Goal: Information Seeking & Learning: Learn about a topic

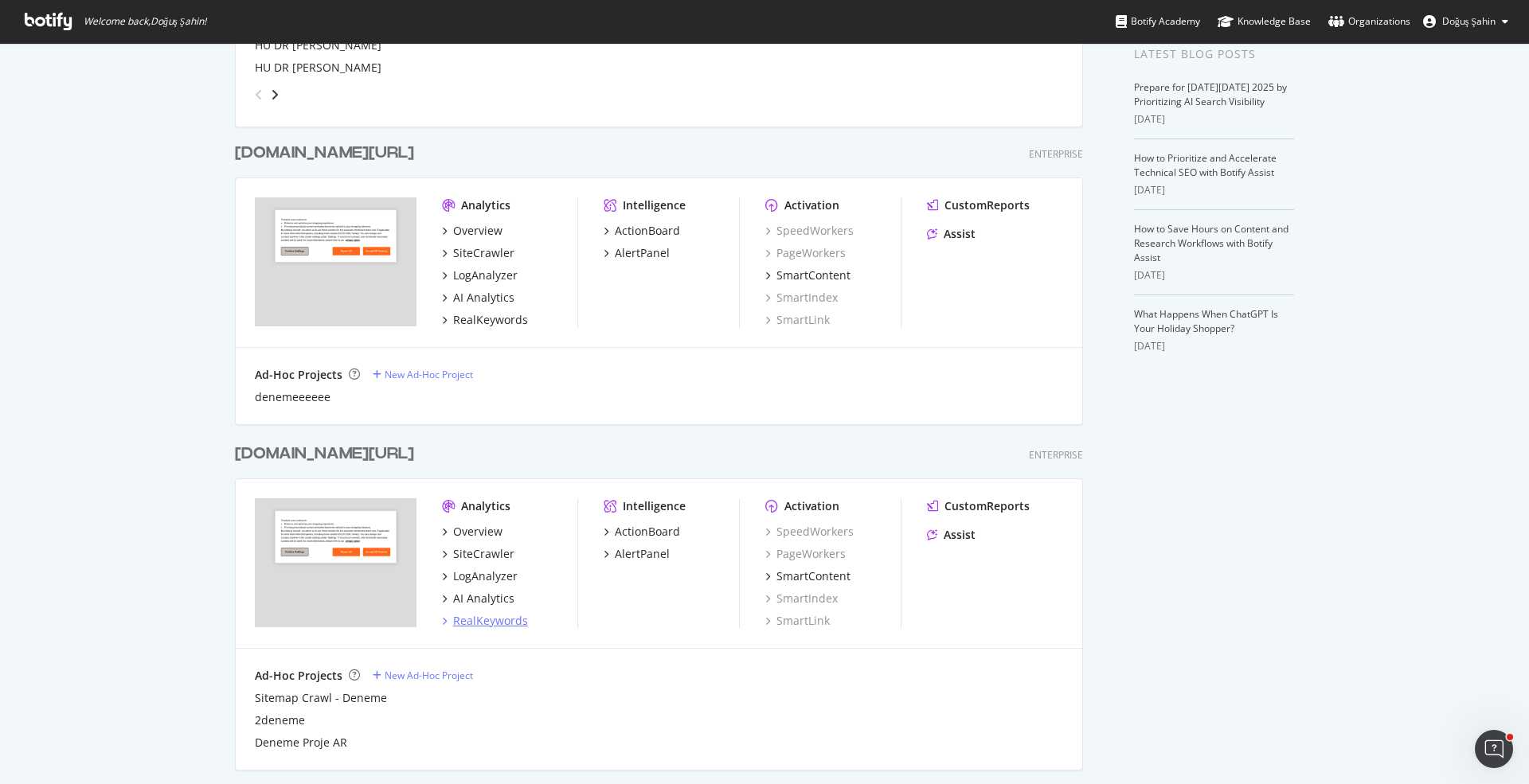
click at [507, 613] on div "RealKeywords" at bounding box center [491, 621] width 75 height 16
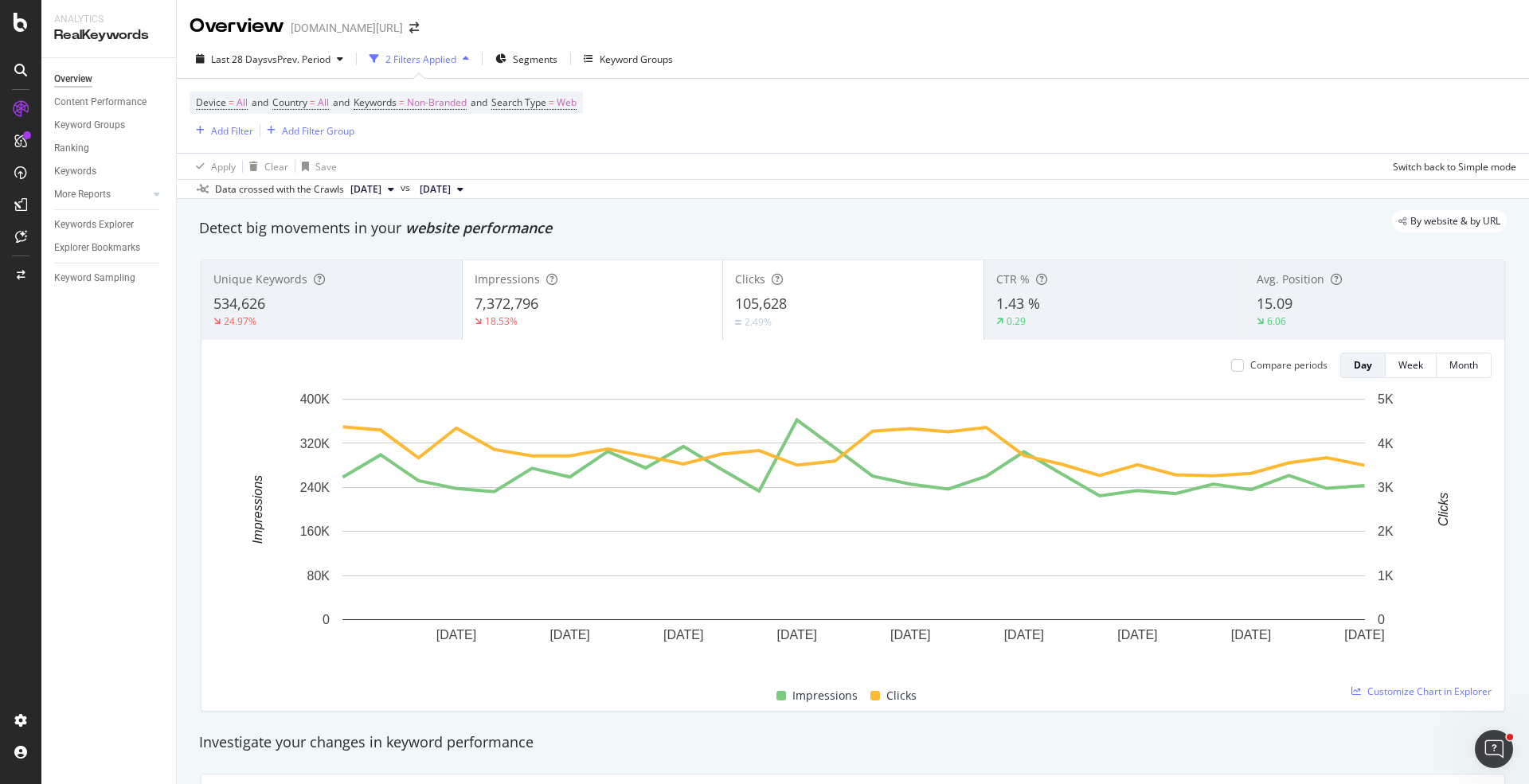
click at [229, 140] on div "Device = All and Country = All and Keywords = Non-Branded and Search Type = Web…" at bounding box center [852, 116] width 1327 height 74
click at [227, 135] on div "Add Filter" at bounding box center [232, 131] width 42 height 13
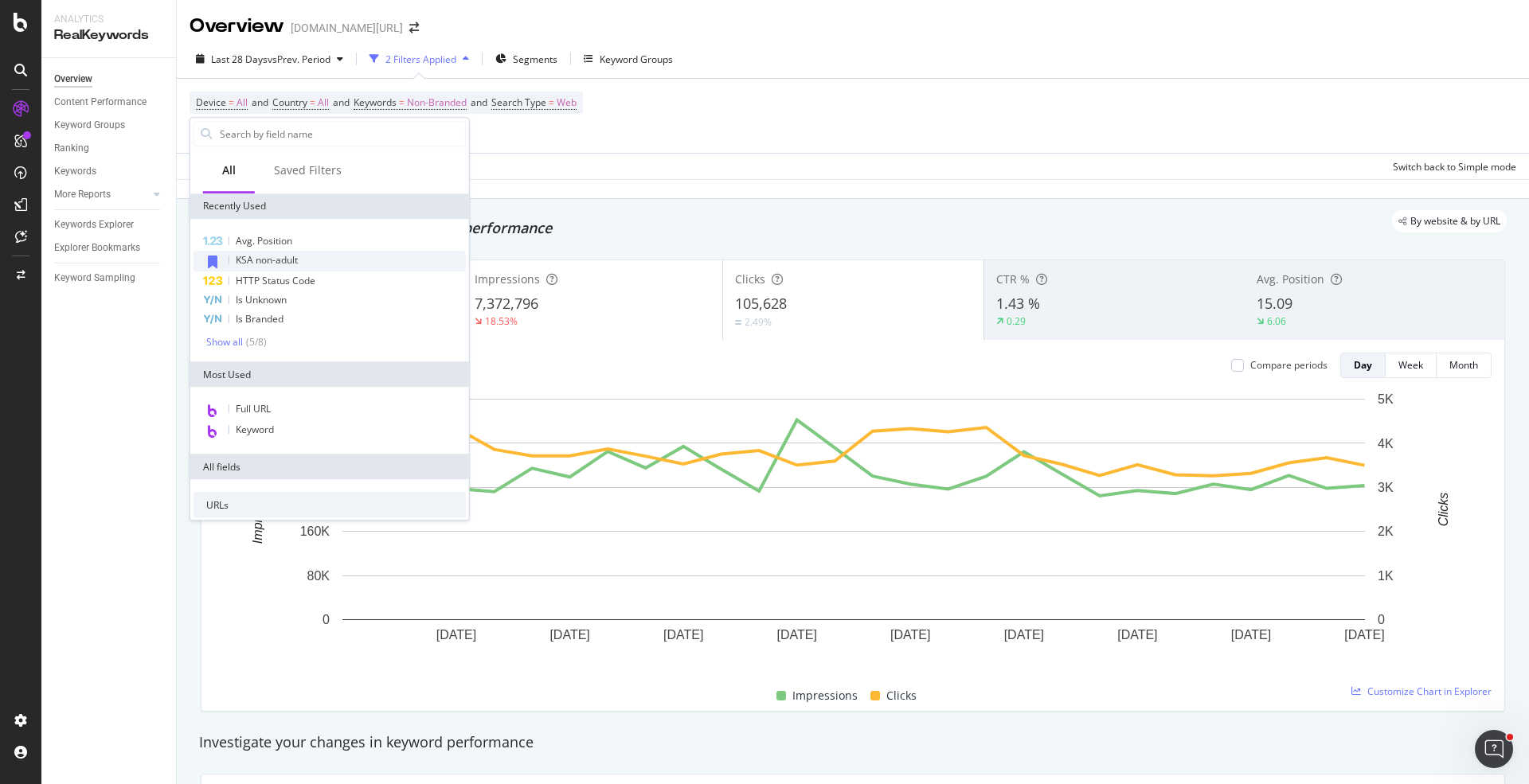
click at [289, 262] on span "KSA non-adult" at bounding box center [267, 260] width 62 height 13
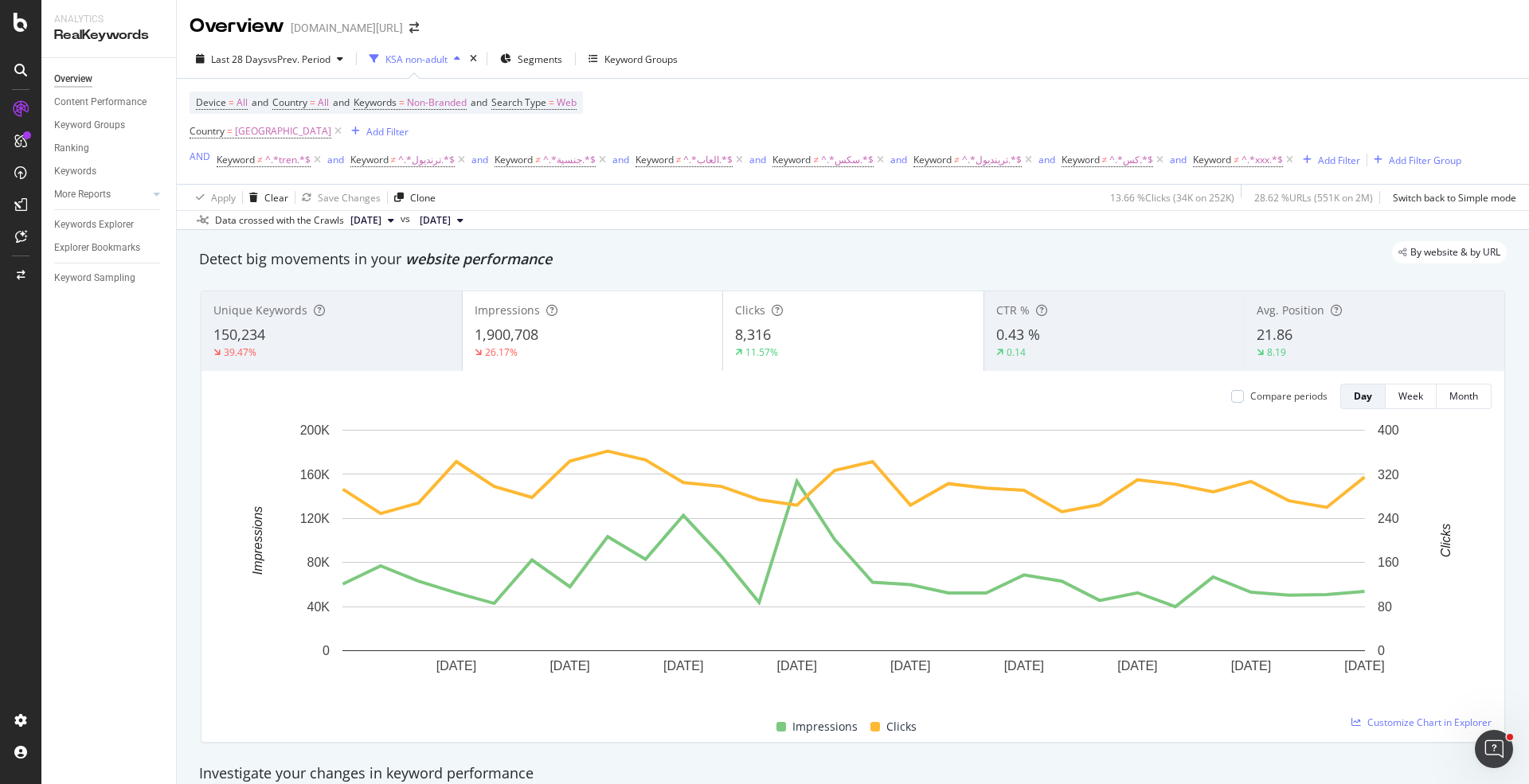
click at [702, 354] on div "26.17%" at bounding box center [592, 352] width 236 height 14
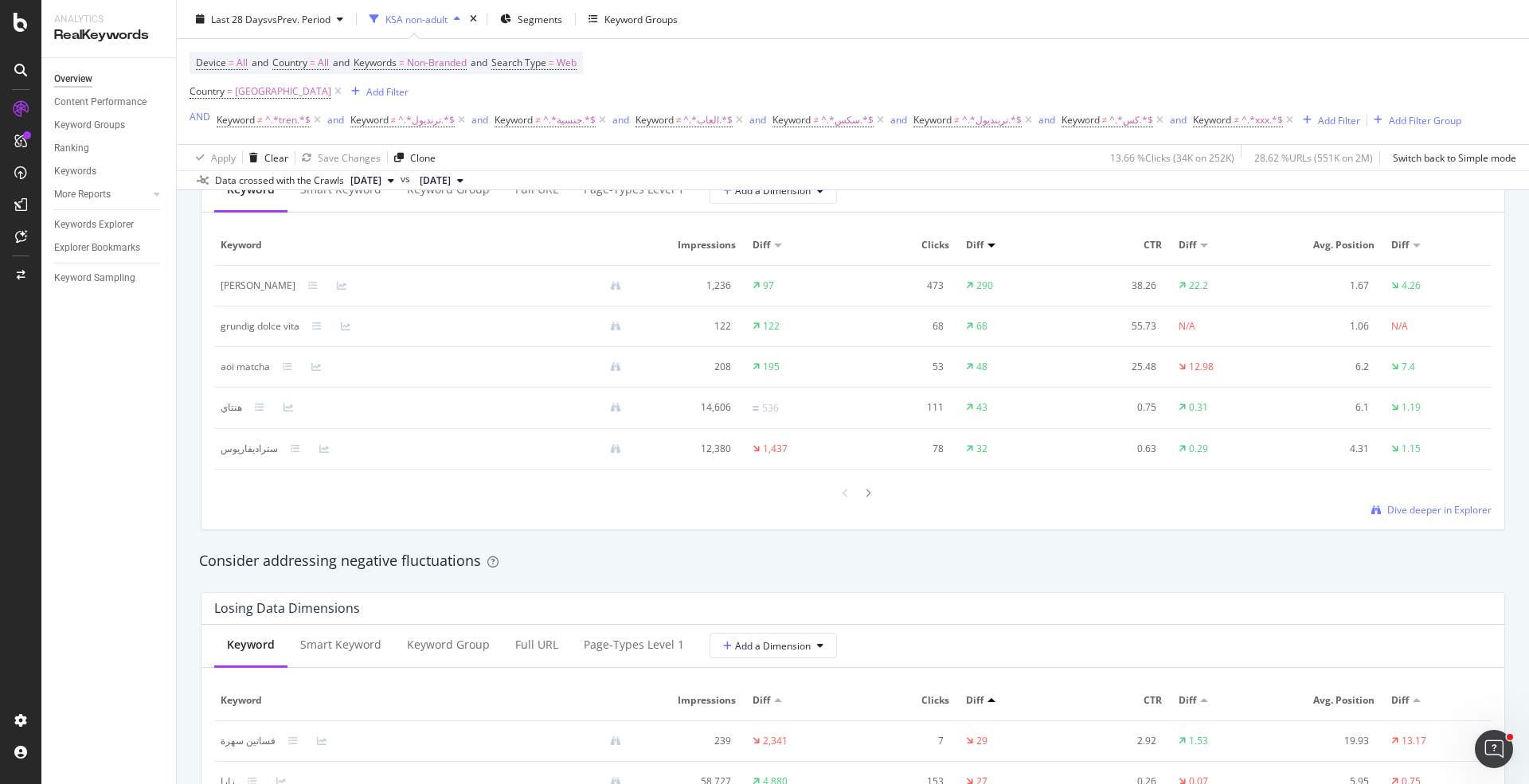
scroll to position [1462, 0]
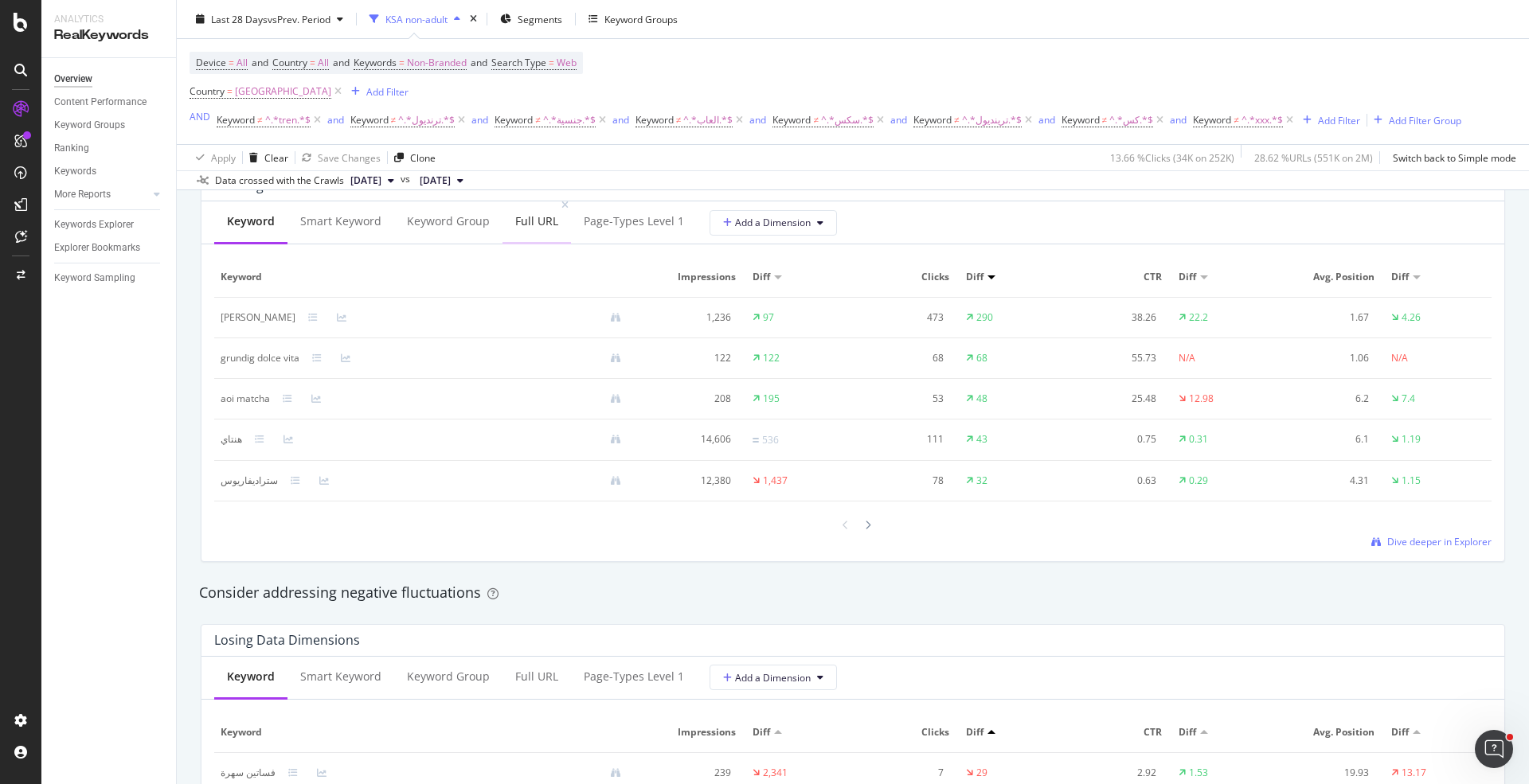
click at [523, 231] on div "Full URL" at bounding box center [536, 223] width 68 height 44
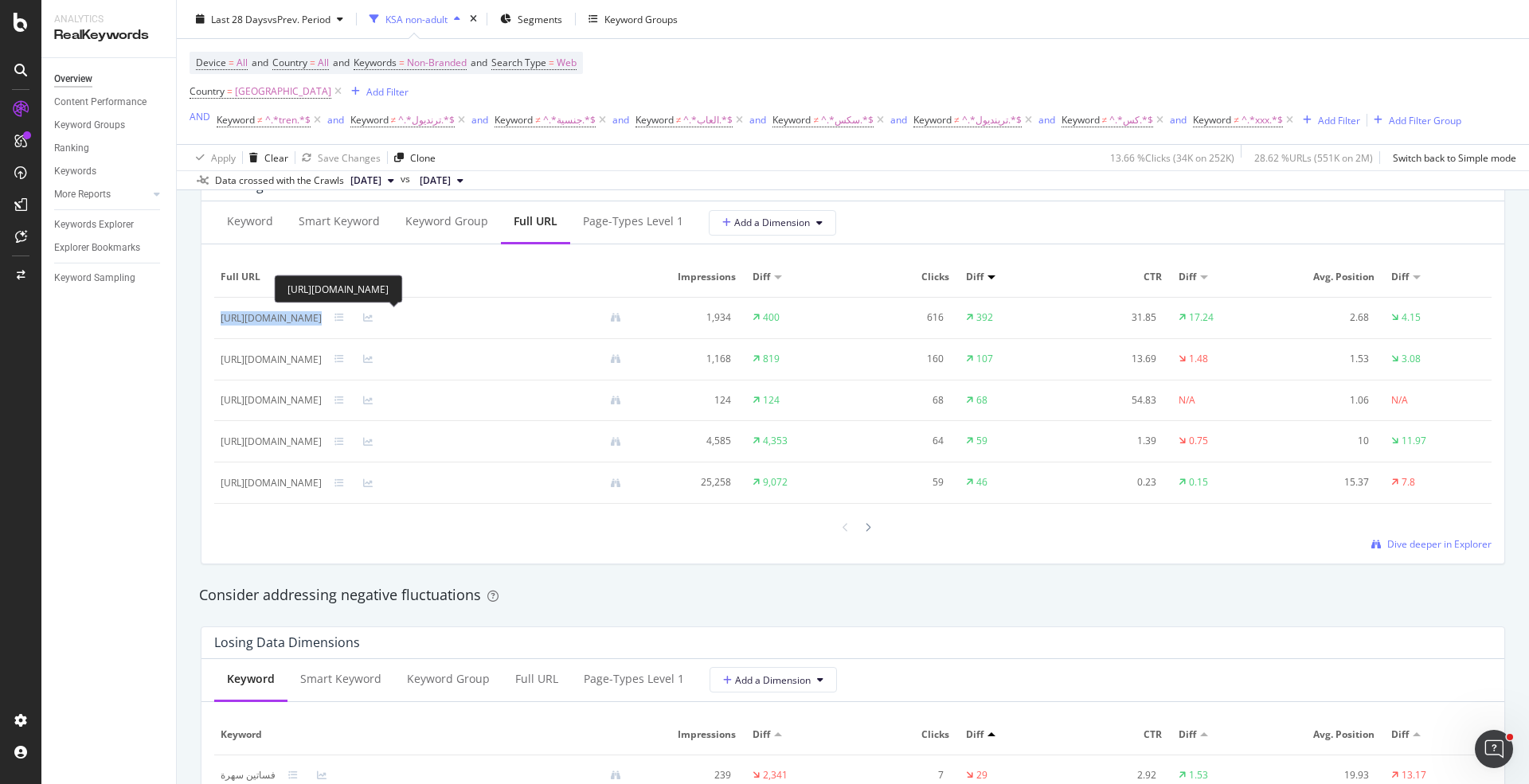
drag, startPoint x: 571, startPoint y: 313, endPoint x: 220, endPoint y: 317, distance: 351.0
click at [220, 317] on div "[URL][DOMAIN_NAME]" at bounding box center [427, 318] width 413 height 15
copy div "[URL][DOMAIN_NAME]"
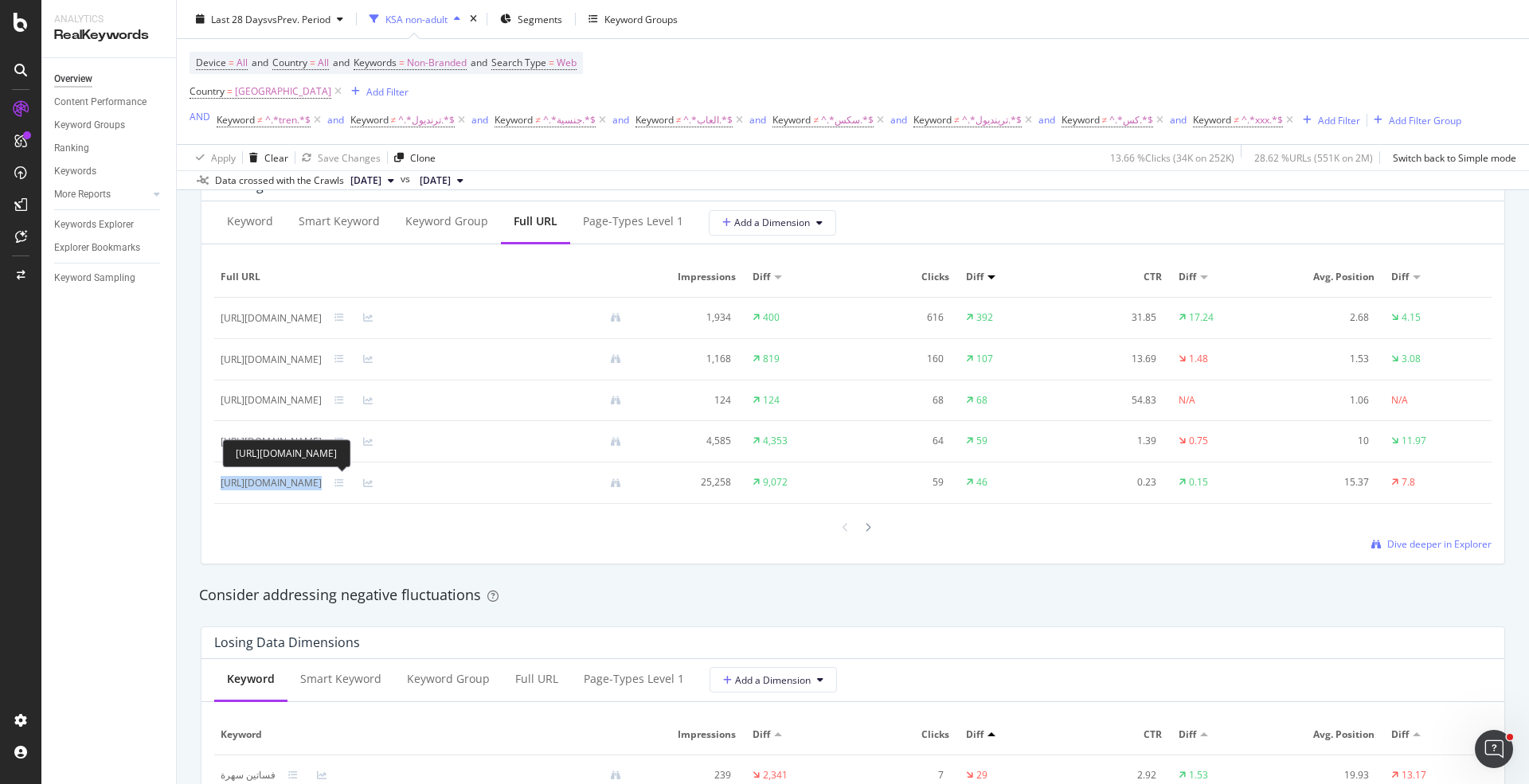
drag, startPoint x: 466, startPoint y: 481, endPoint x: 220, endPoint y: 483, distance: 246.0
click at [220, 483] on div "[URL][DOMAIN_NAME]" at bounding box center [427, 483] width 413 height 15
